Goal: Task Accomplishment & Management: Complete application form

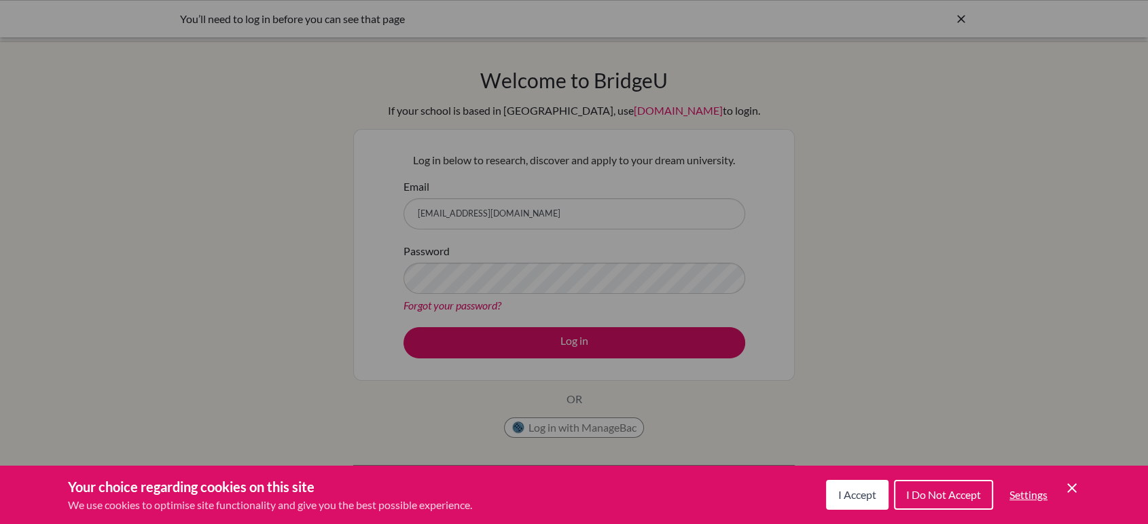
click at [859, 497] on span "I Accept" at bounding box center [857, 494] width 38 height 13
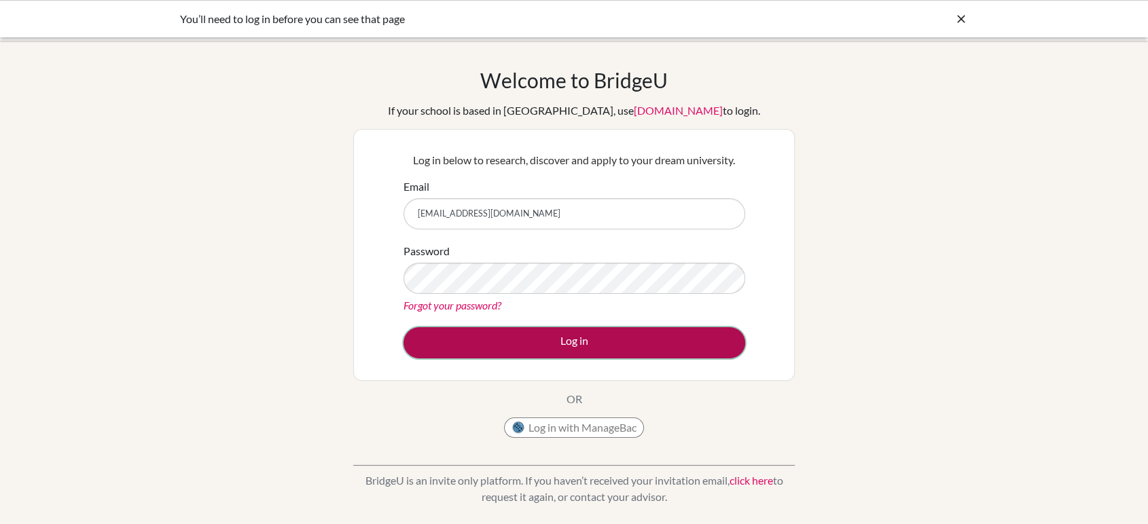
click at [579, 351] on button "Log in" at bounding box center [575, 342] width 342 height 31
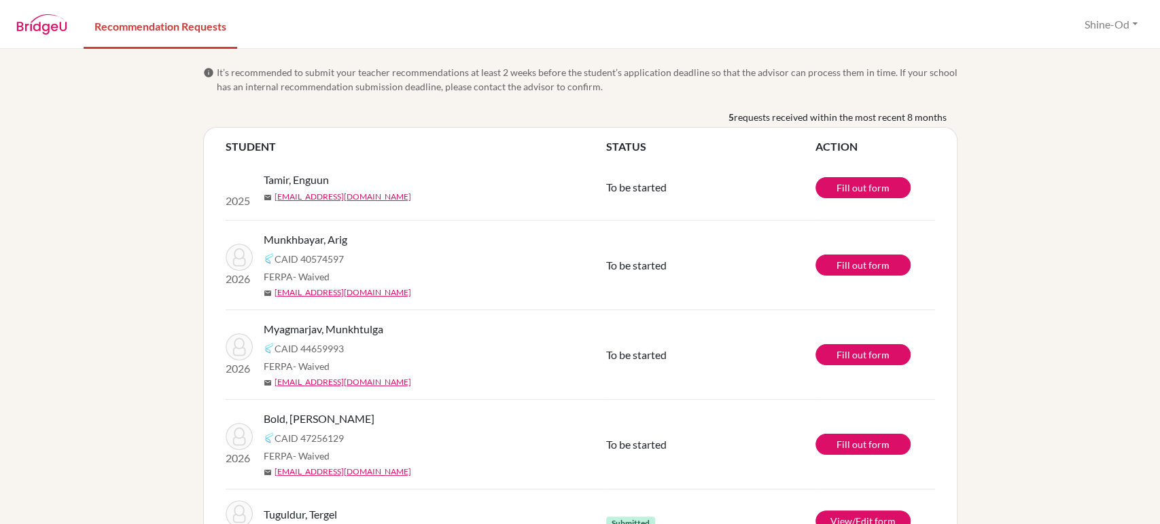
scroll to position [58, 0]
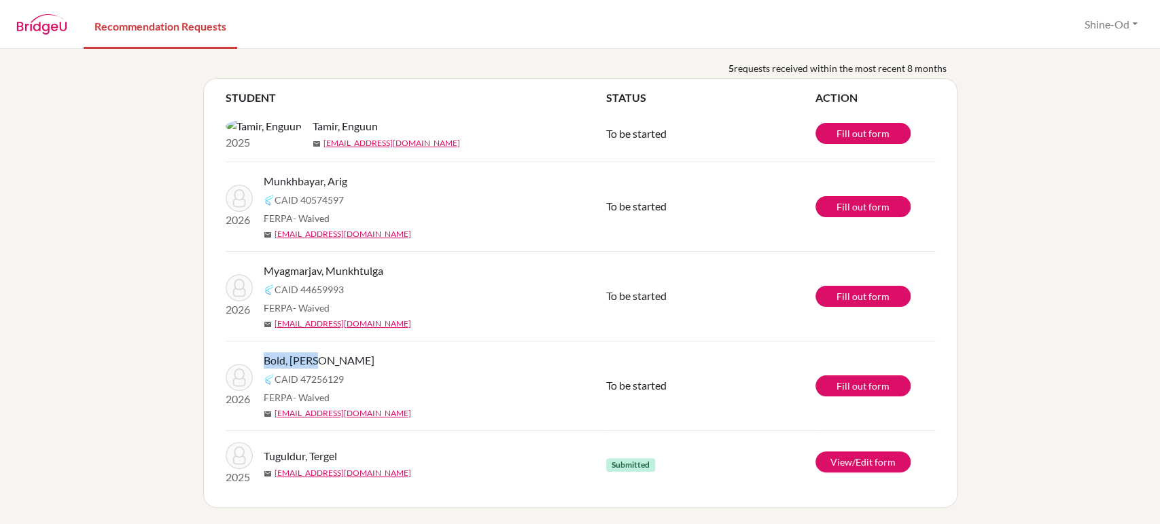
drag, startPoint x: 317, startPoint y: 361, endPoint x: 259, endPoint y: 362, distance: 57.8
click at [264, 362] on div "Bold, [PERSON_NAME]" at bounding box center [440, 361] width 353 height 16
drag, startPoint x: 382, startPoint y: 271, endPoint x: 261, endPoint y: 275, distance: 121.7
click at [264, 275] on div "Myagmarjav, Munkhtulga" at bounding box center [440, 271] width 353 height 16
drag, startPoint x: 356, startPoint y: 178, endPoint x: 260, endPoint y: 183, distance: 95.9
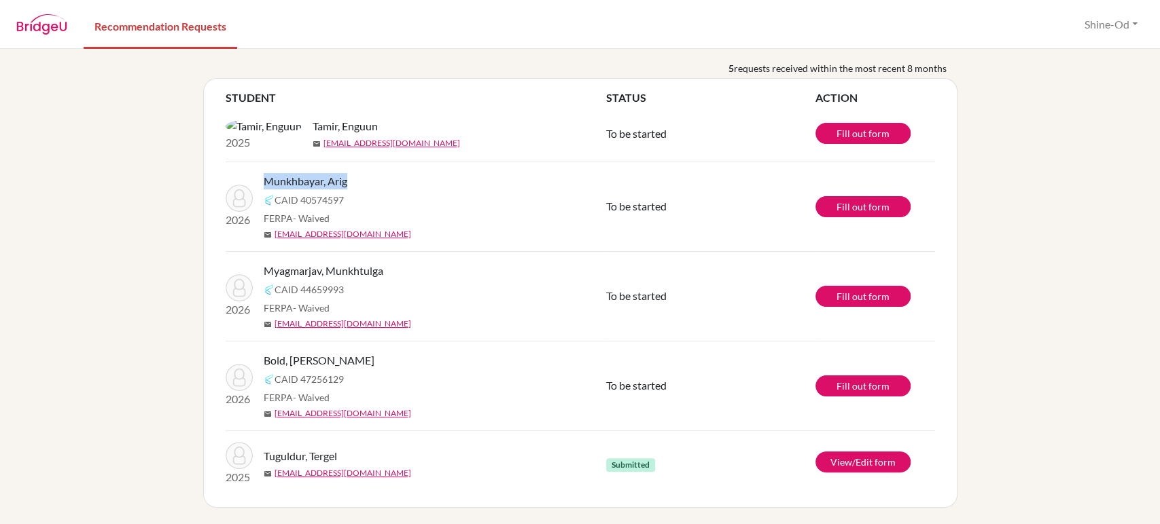
click at [264, 183] on div "Munkhbayar, Arig" at bounding box center [440, 181] width 353 height 16
drag, startPoint x: 496, startPoint y: 152, endPoint x: 141, endPoint y: 178, distance: 355.6
click at [141, 178] on div "info It’s recommended to submit your teacher recommendations at least 2 weeks b…" at bounding box center [580, 287] width 1160 height 476
click at [52, 26] on img at bounding box center [41, 24] width 51 height 20
click at [859, 135] on link "Fill out form" at bounding box center [862, 133] width 95 height 21
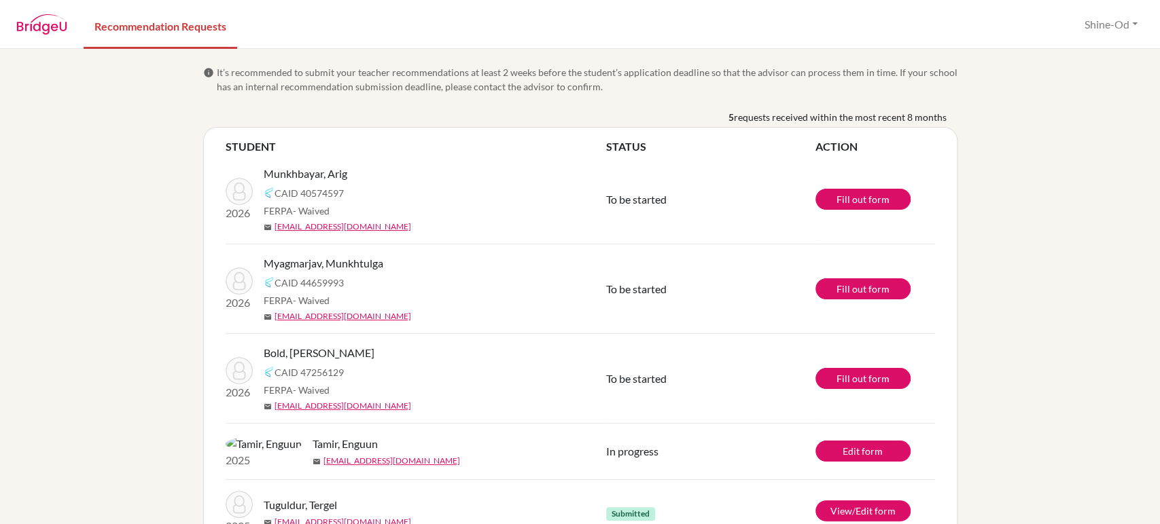
scroll to position [58, 0]
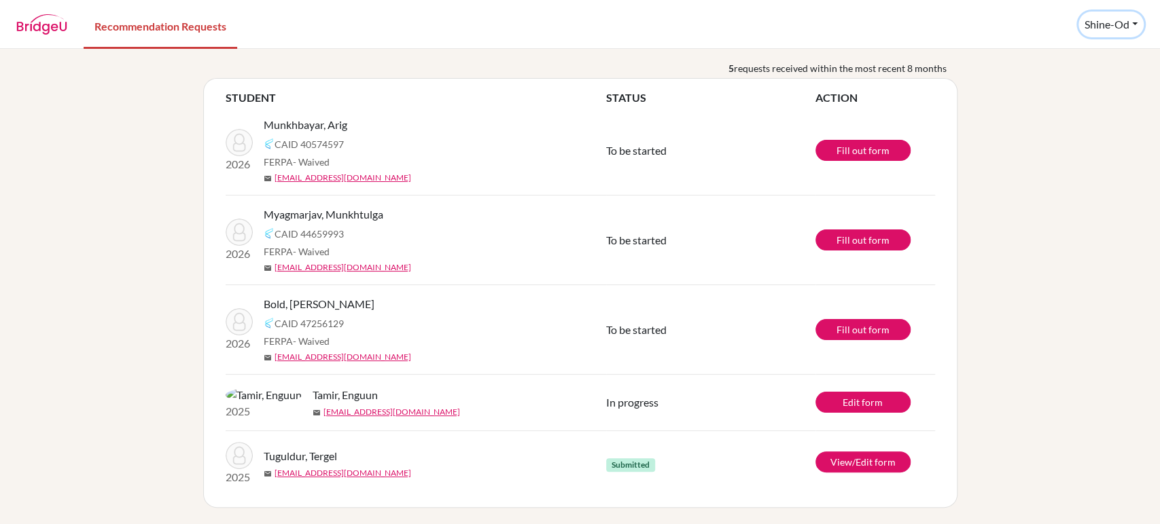
click at [1107, 22] on button "Shine-Od" at bounding box center [1110, 25] width 65 height 26
click at [1077, 53] on link "Profile" at bounding box center [1102, 56] width 107 height 22
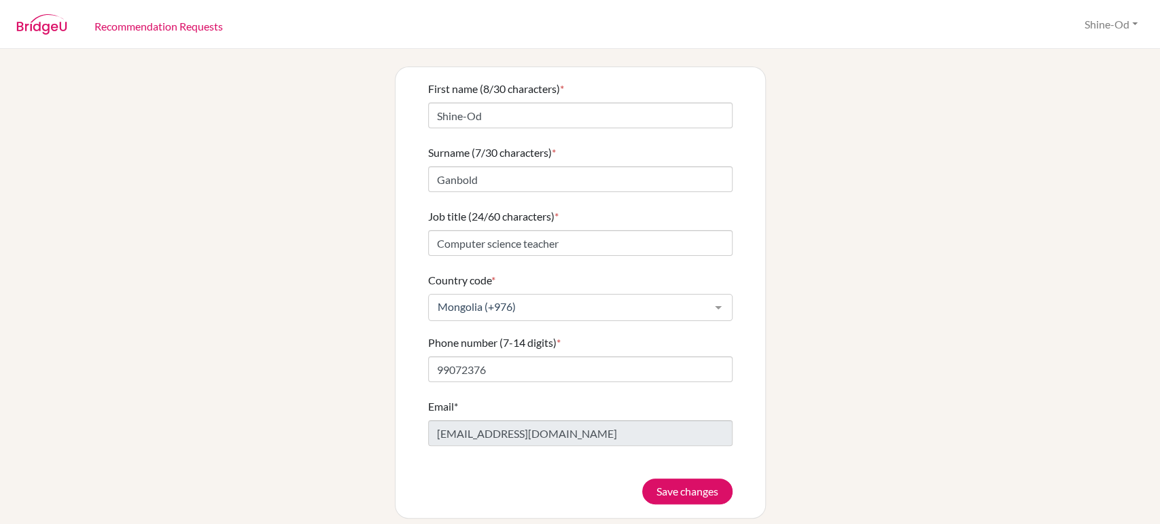
click at [787, 60] on div "Info The title and phone number fields are required for the teacher recommendat…" at bounding box center [580, 263] width 775 height 512
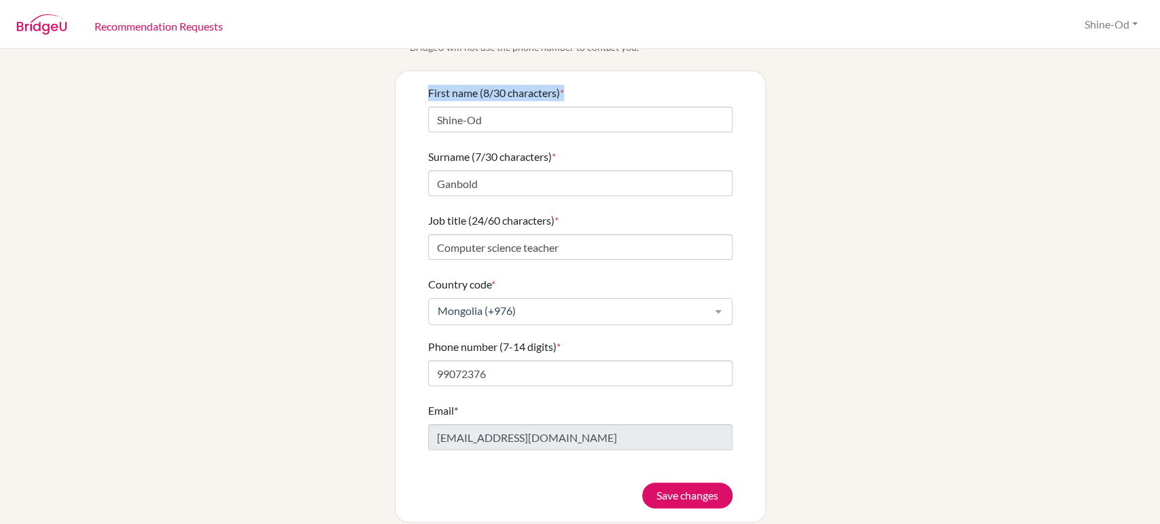
click at [787, 60] on div "Info The title and phone number fields are required for the teacher recommendat…" at bounding box center [580, 268] width 775 height 512
click at [48, 26] on img at bounding box center [41, 24] width 51 height 20
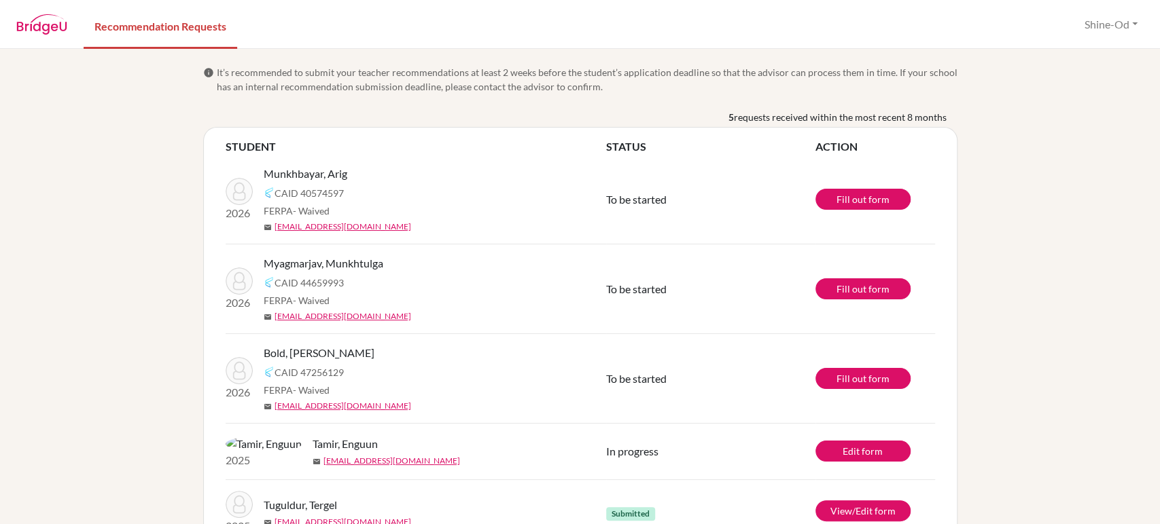
scroll to position [58, 0]
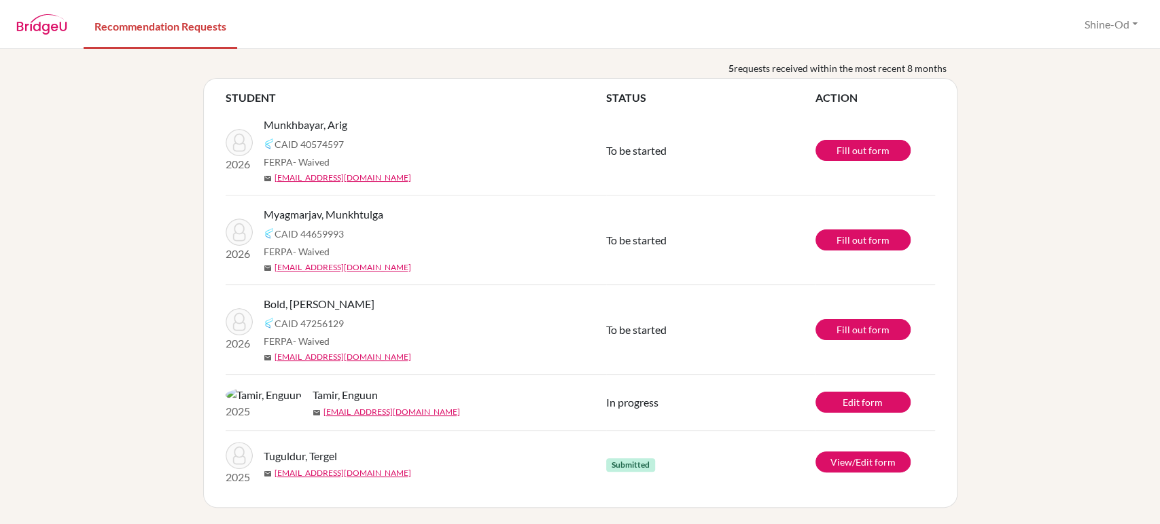
click at [69, 14] on nav "Recommendation Requests Shine-Od Profile Log out" at bounding box center [580, 24] width 1160 height 47
click at [46, 25] on img at bounding box center [41, 24] width 51 height 20
